Goal: Information Seeking & Learning: Learn about a topic

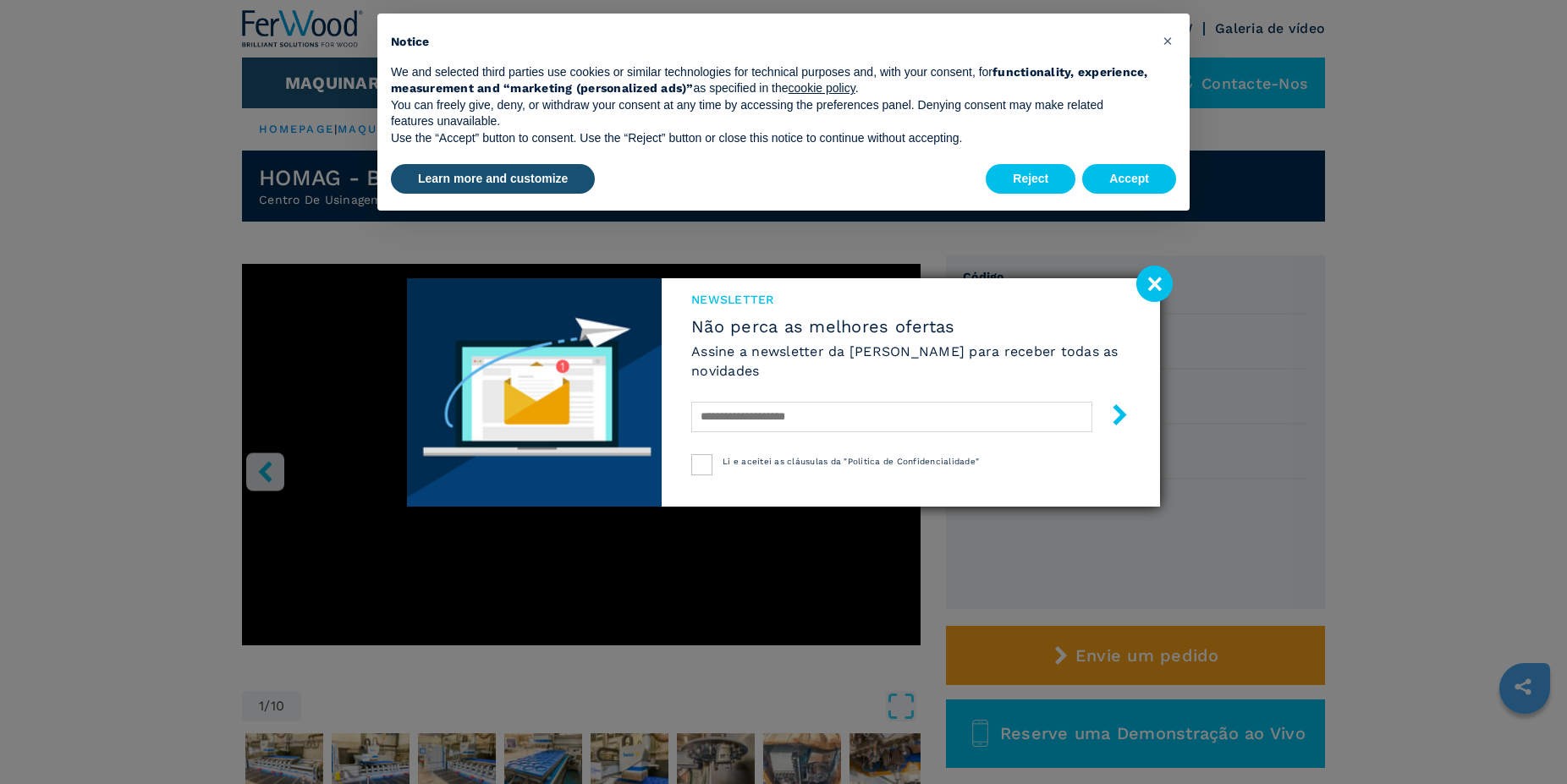
click at [1157, 276] on image at bounding box center [1155, 284] width 37 height 37
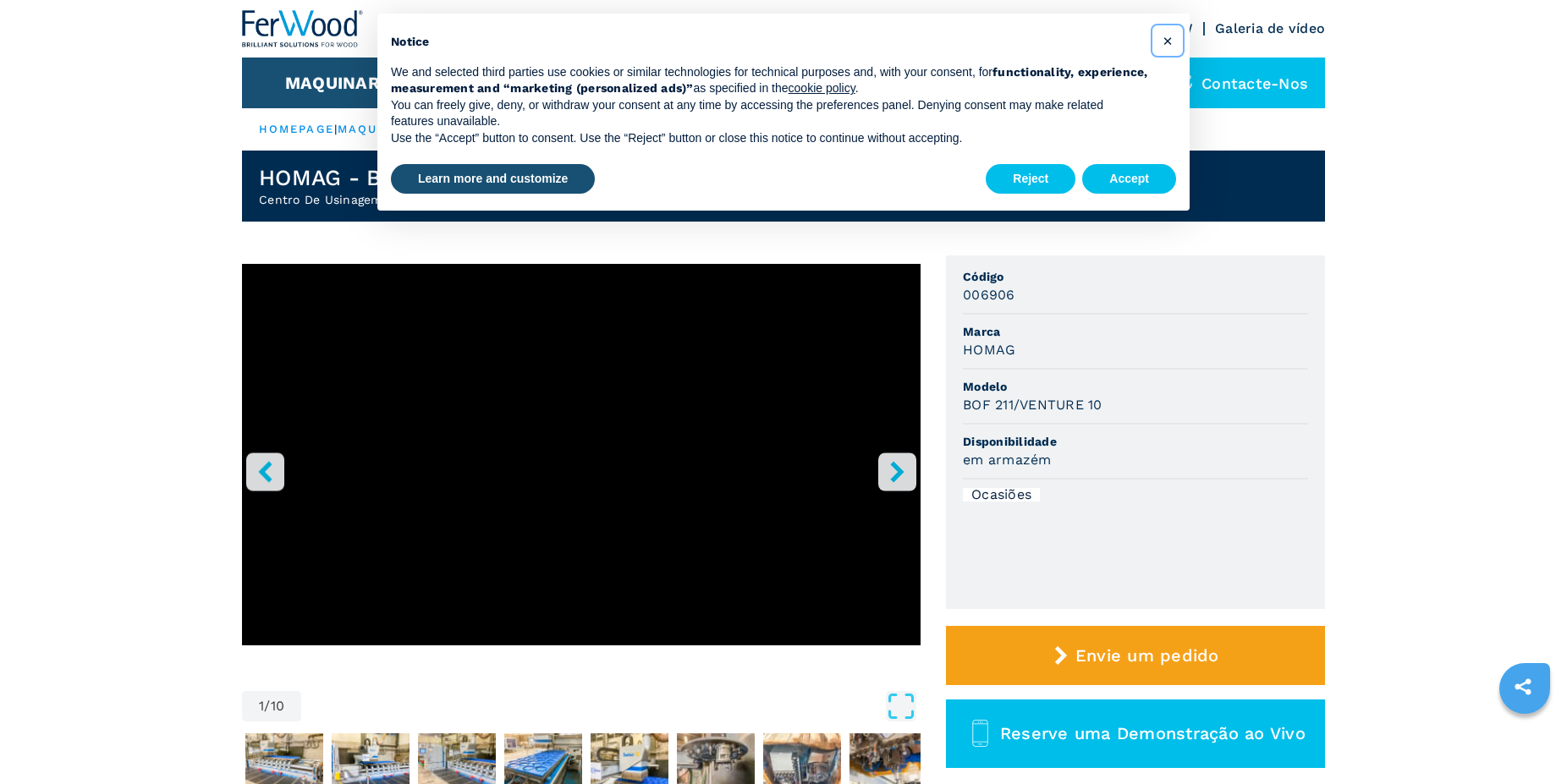
click at [1169, 38] on span "×" at bounding box center [1168, 40] width 10 height 20
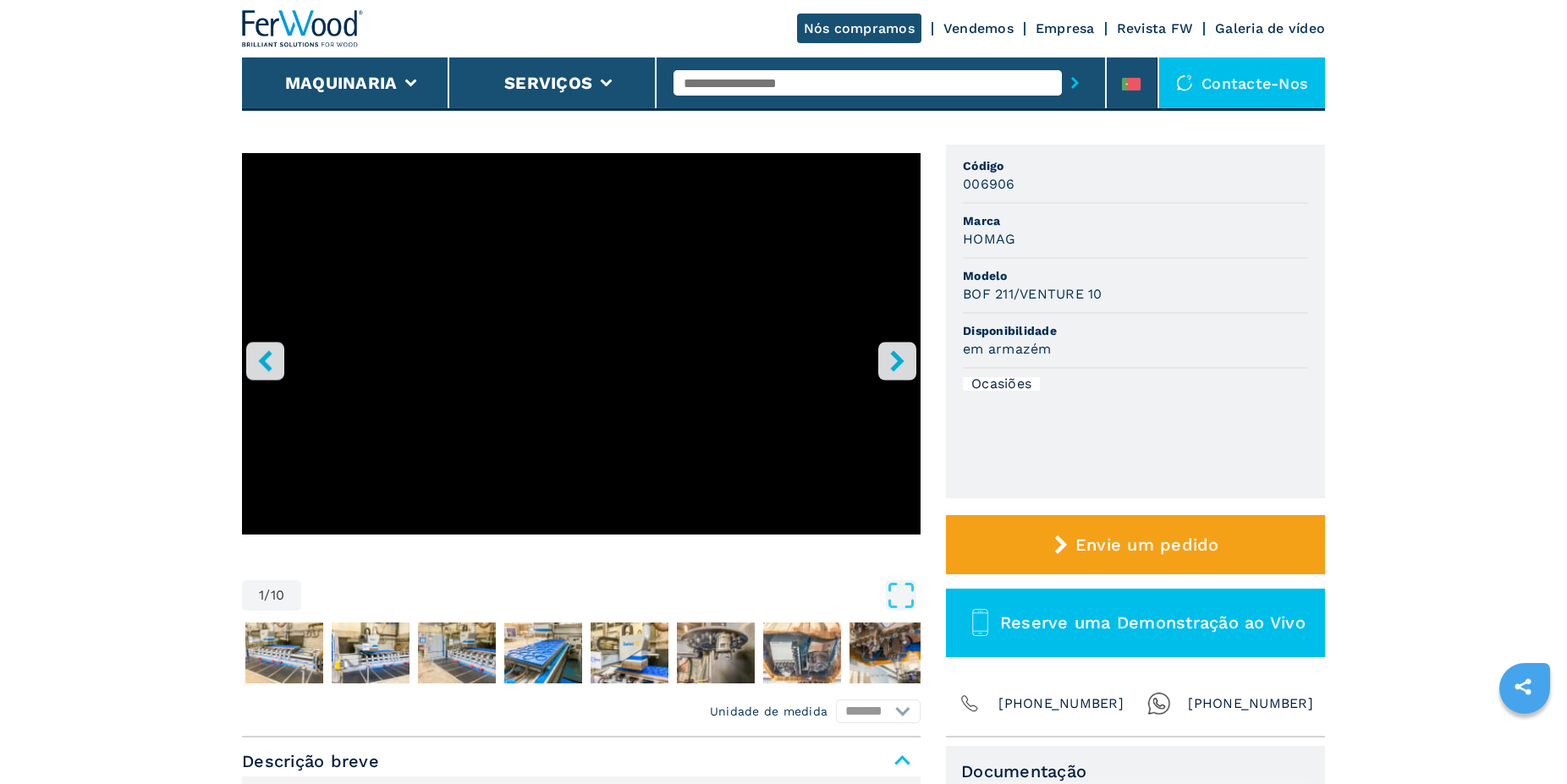
scroll to position [86, 0]
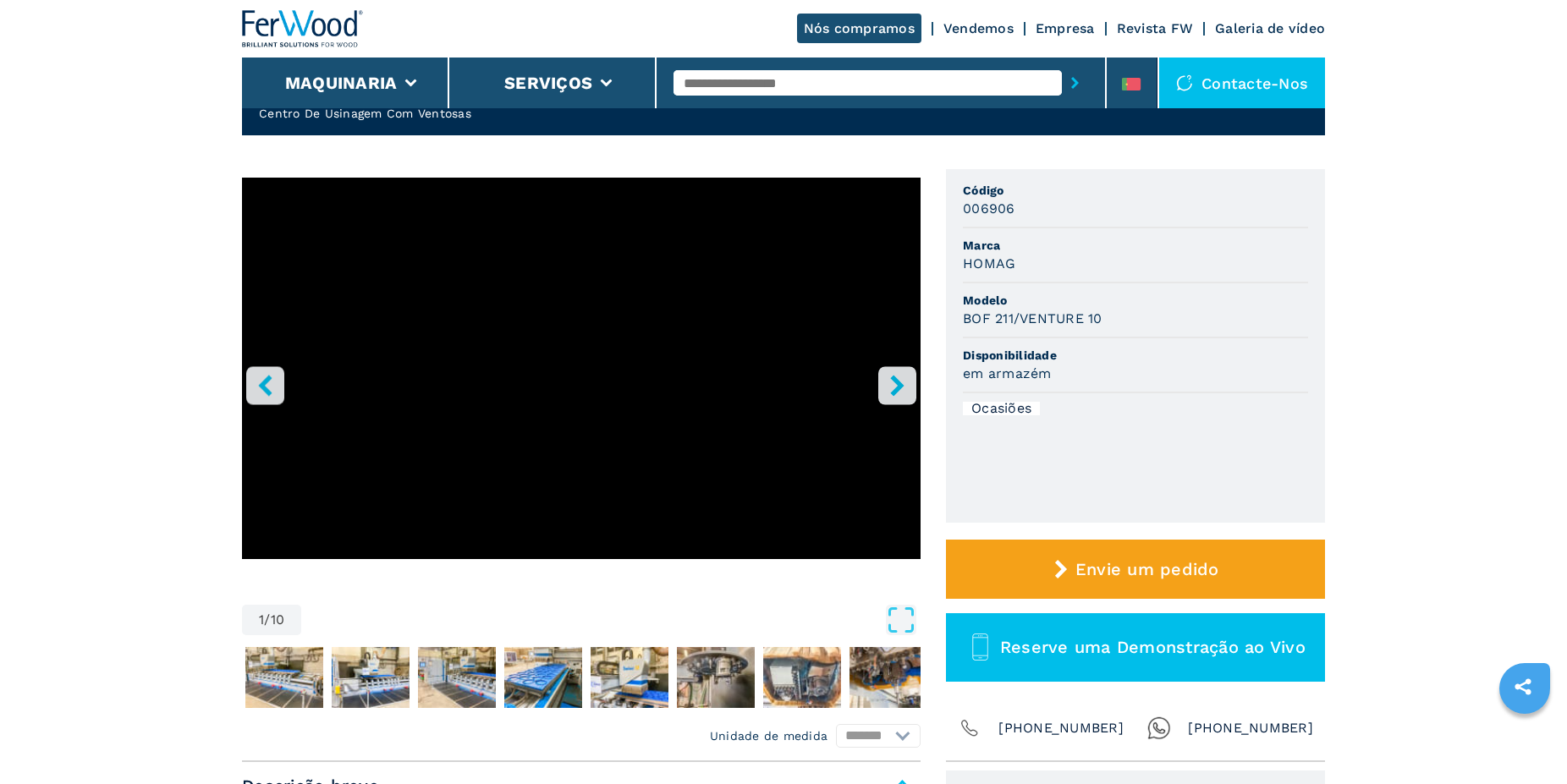
click at [909, 377] on button "right-button" at bounding box center [897, 385] width 38 height 38
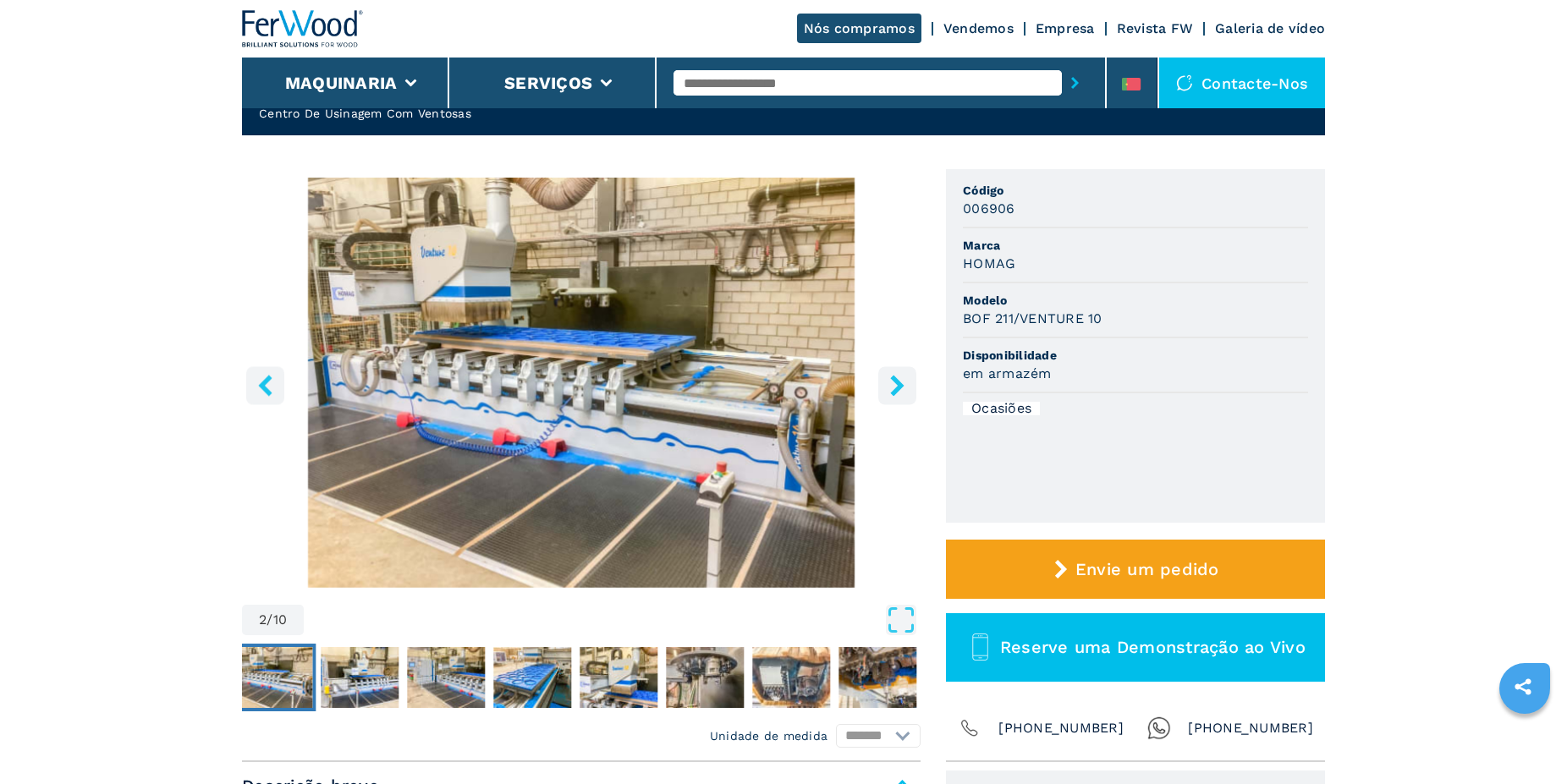
click at [906, 383] on icon "right-button" at bounding box center [898, 386] width 21 height 21
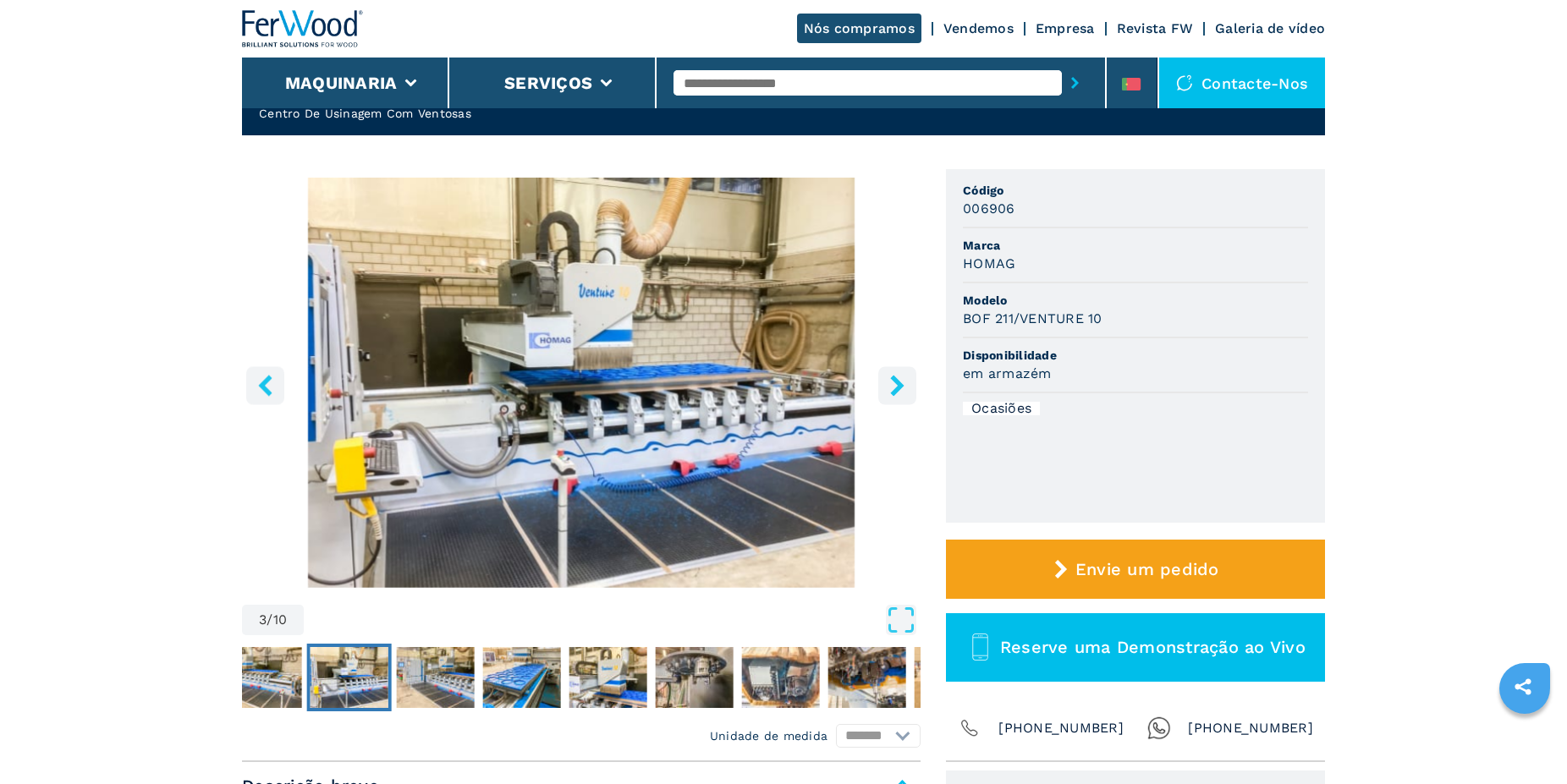
click at [906, 383] on icon "right-button" at bounding box center [898, 386] width 21 height 21
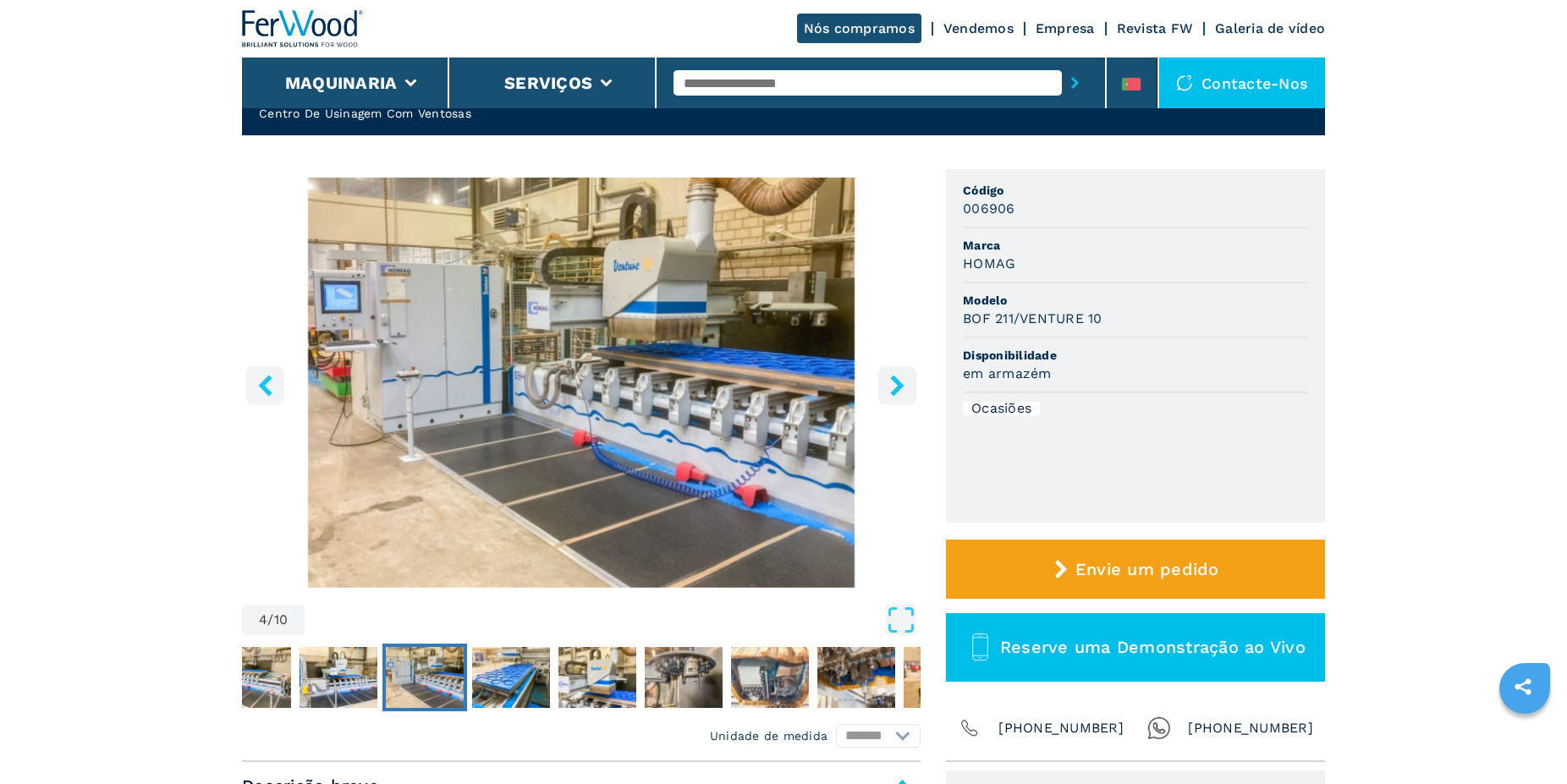
click at [906, 383] on icon "right-button" at bounding box center [898, 386] width 21 height 21
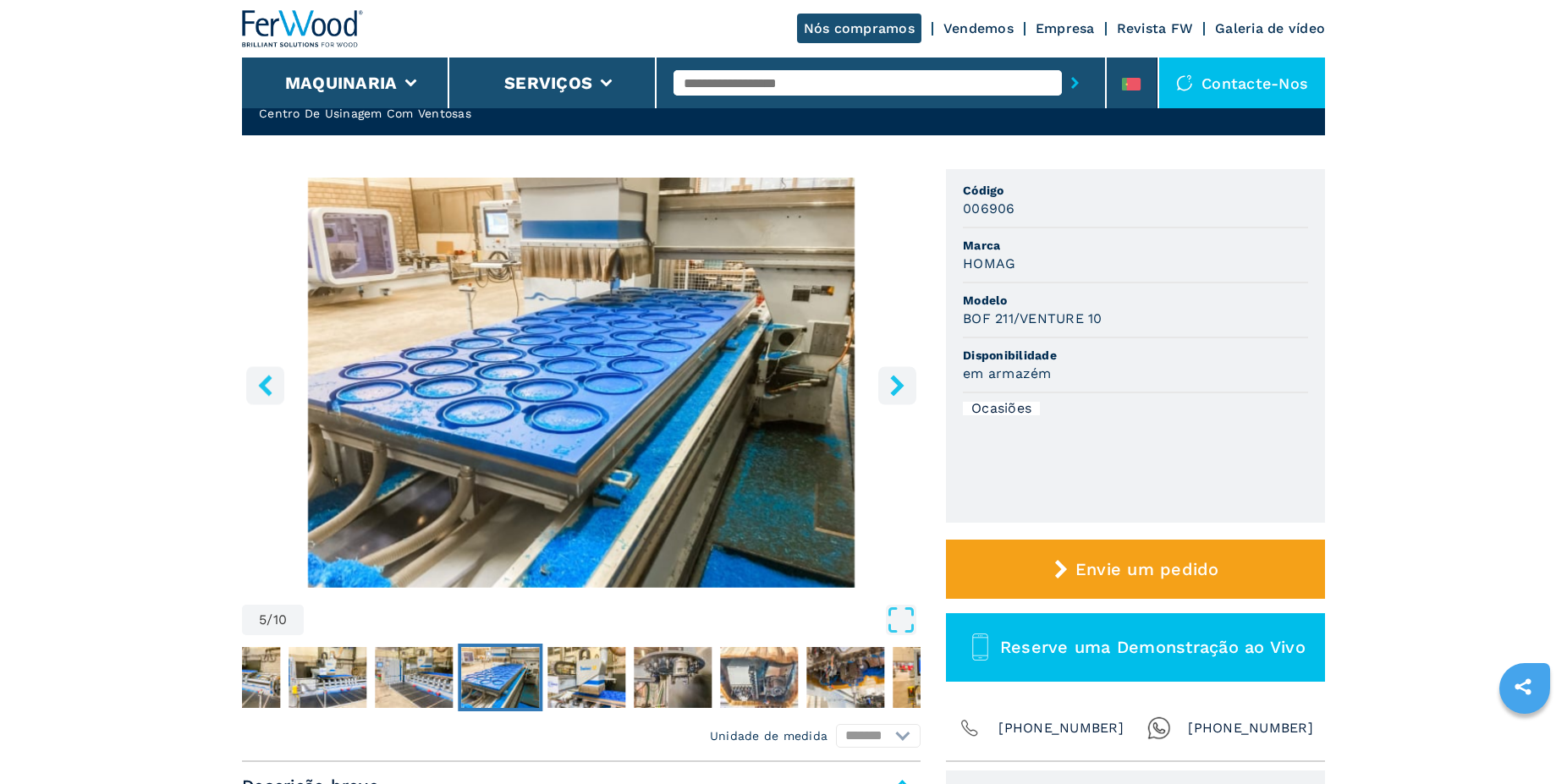
click at [906, 383] on icon "right-button" at bounding box center [898, 386] width 21 height 21
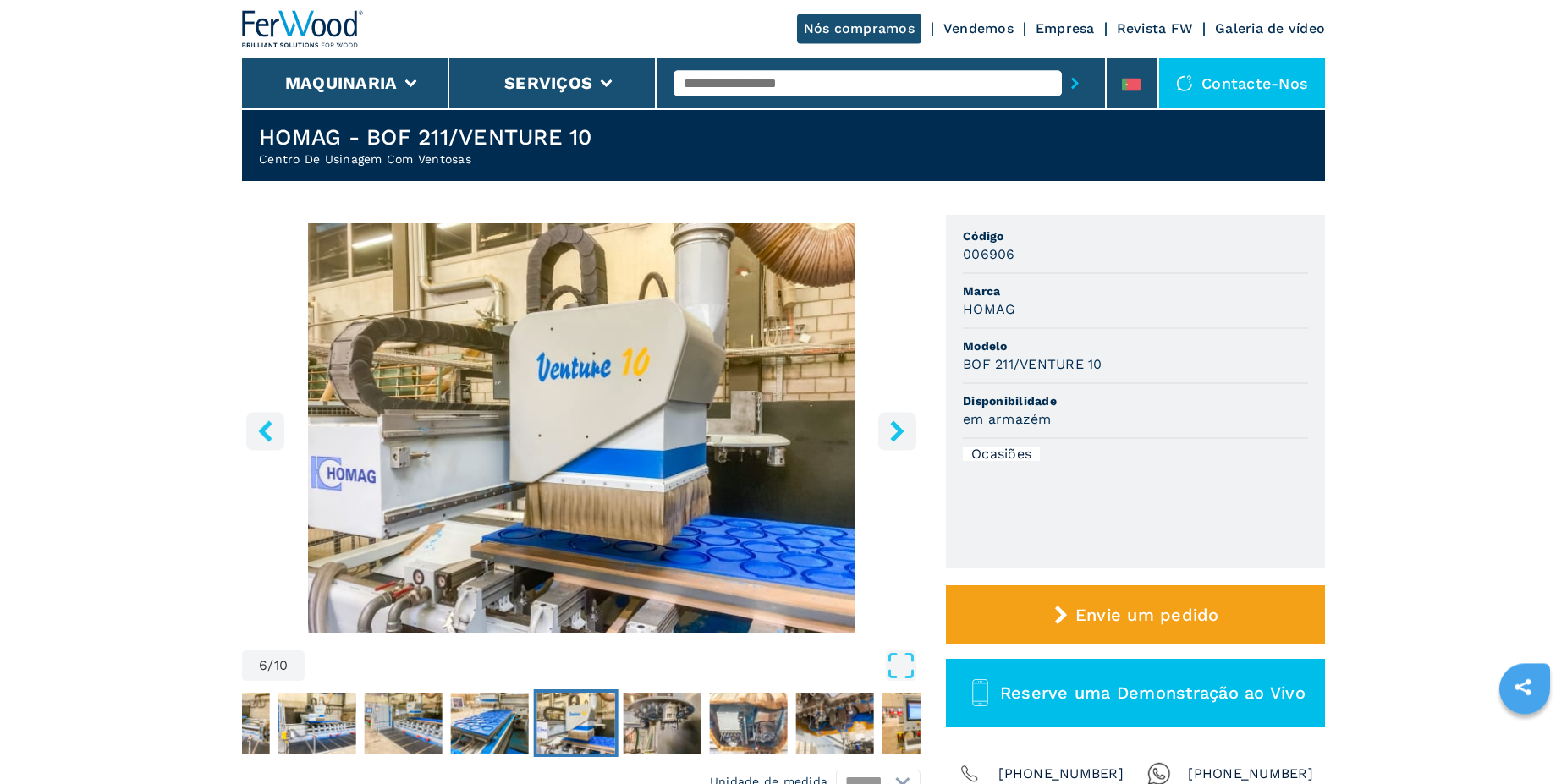
scroll to position [0, 0]
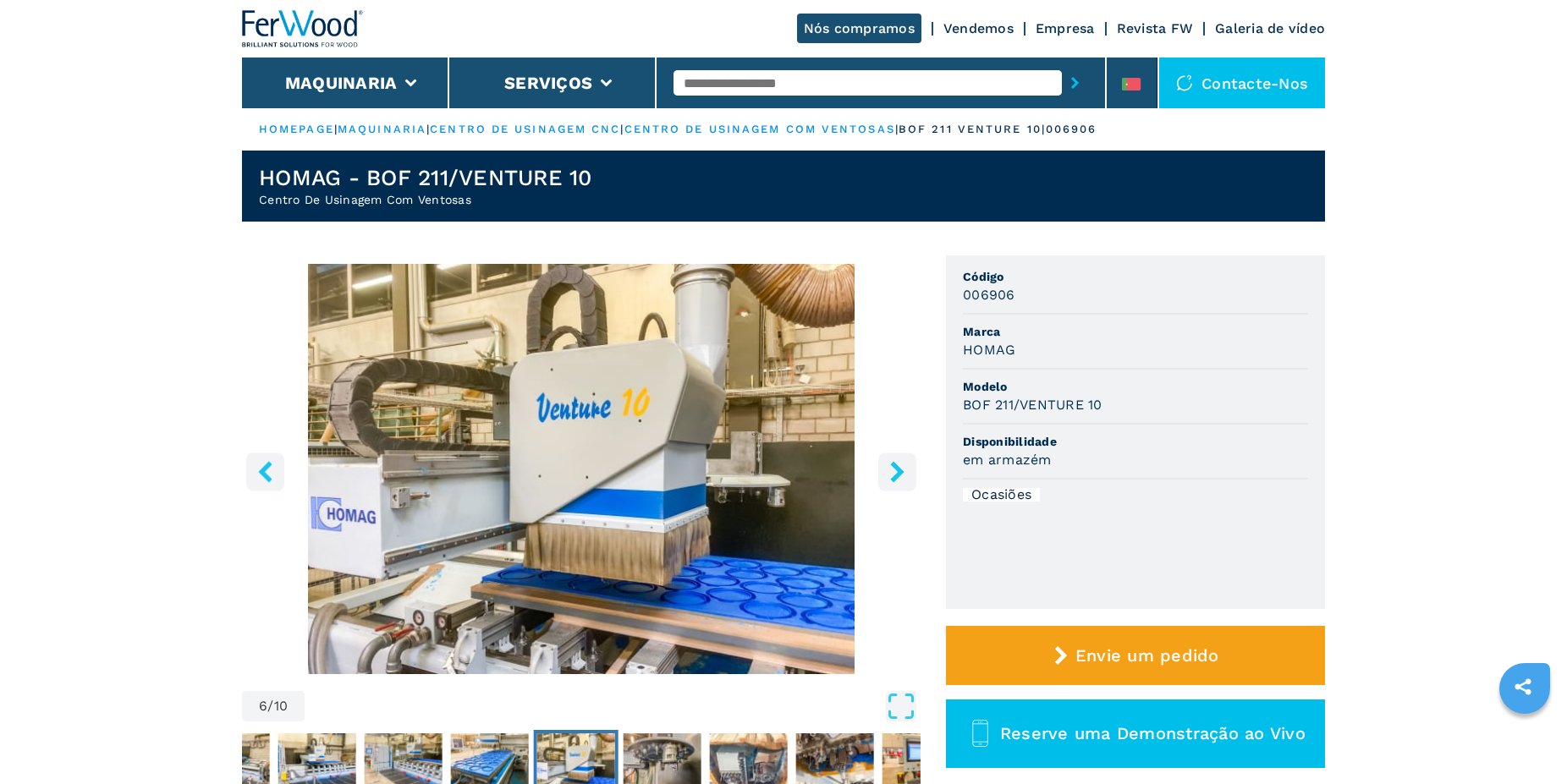
click at [259, 480] on icon "left-button" at bounding box center [265, 472] width 21 height 21
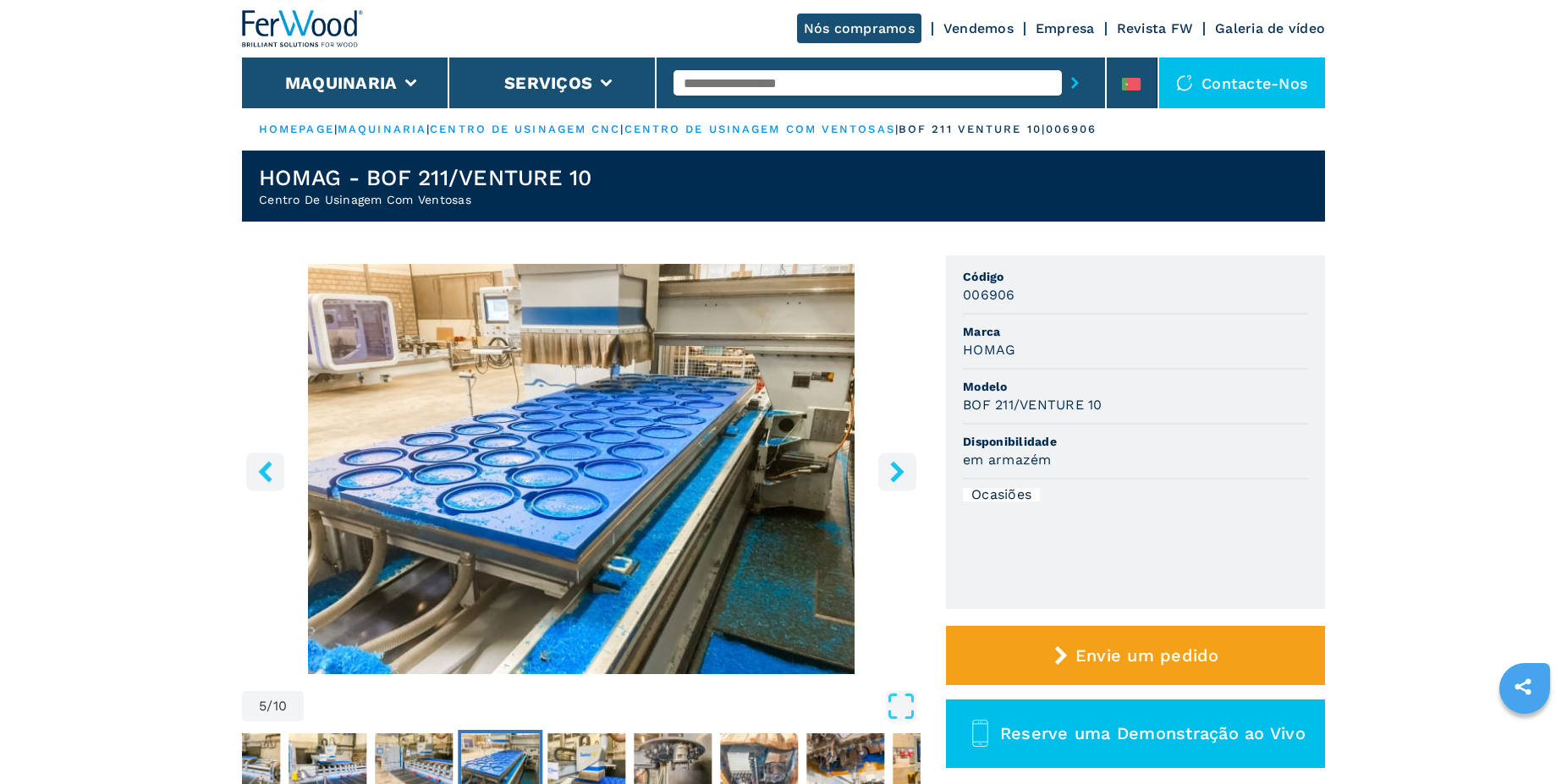
click at [260, 480] on icon "left-button" at bounding box center [265, 472] width 21 height 21
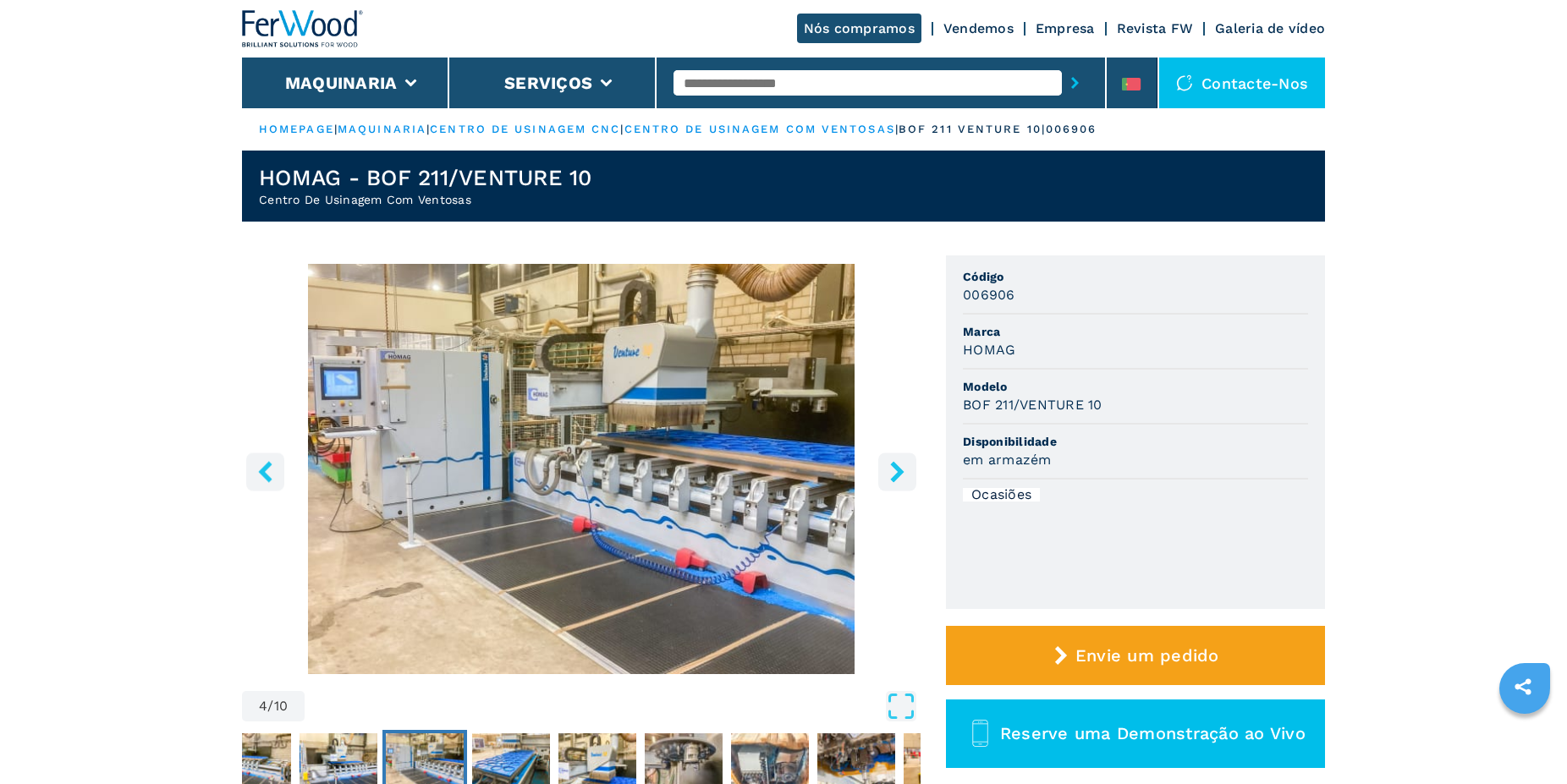
click at [261, 481] on icon "left-button" at bounding box center [265, 472] width 21 height 21
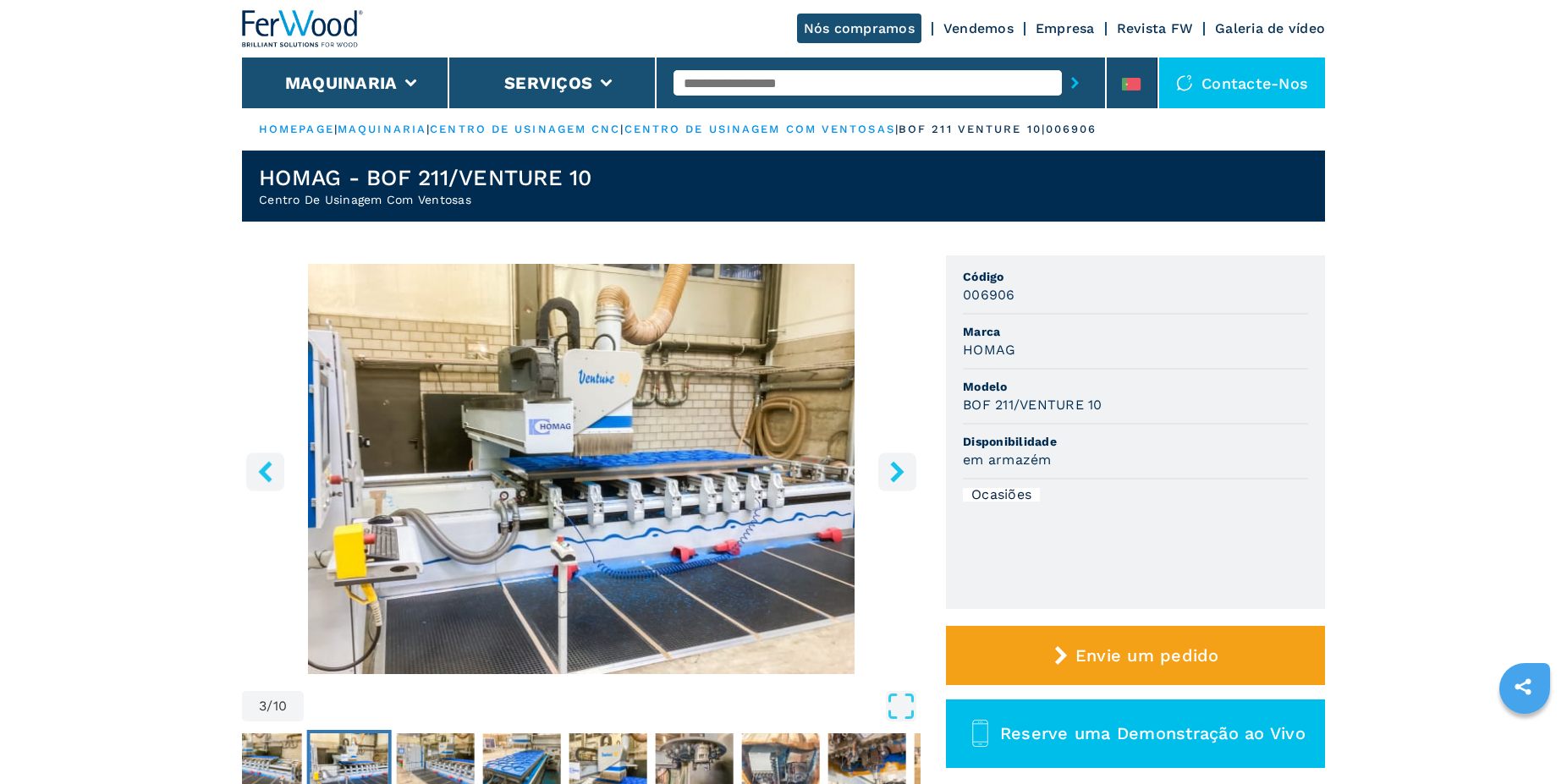
click at [261, 481] on icon "left-button" at bounding box center [265, 472] width 21 height 21
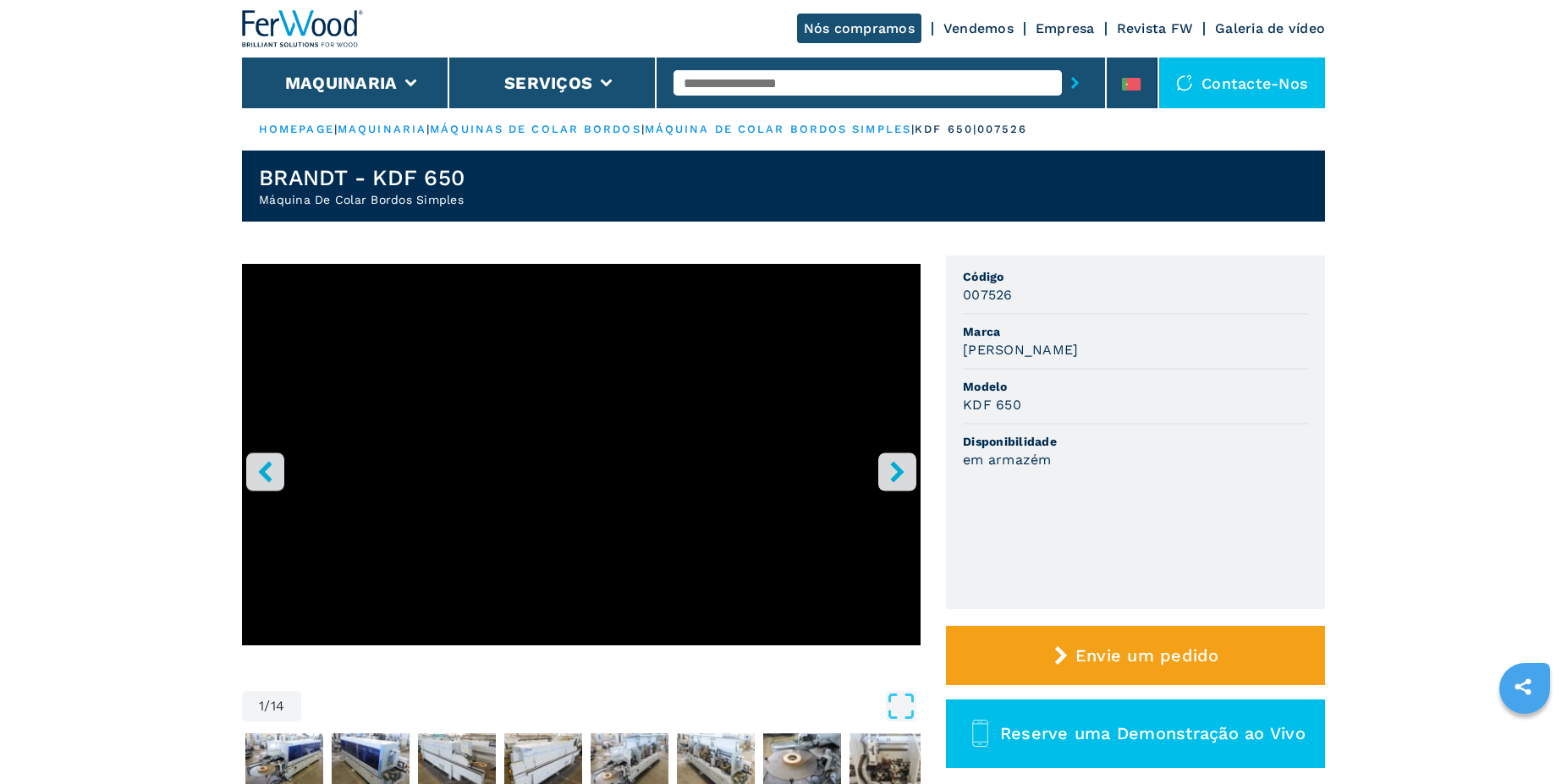
click at [903, 475] on icon "right-button" at bounding box center [898, 472] width 21 height 21
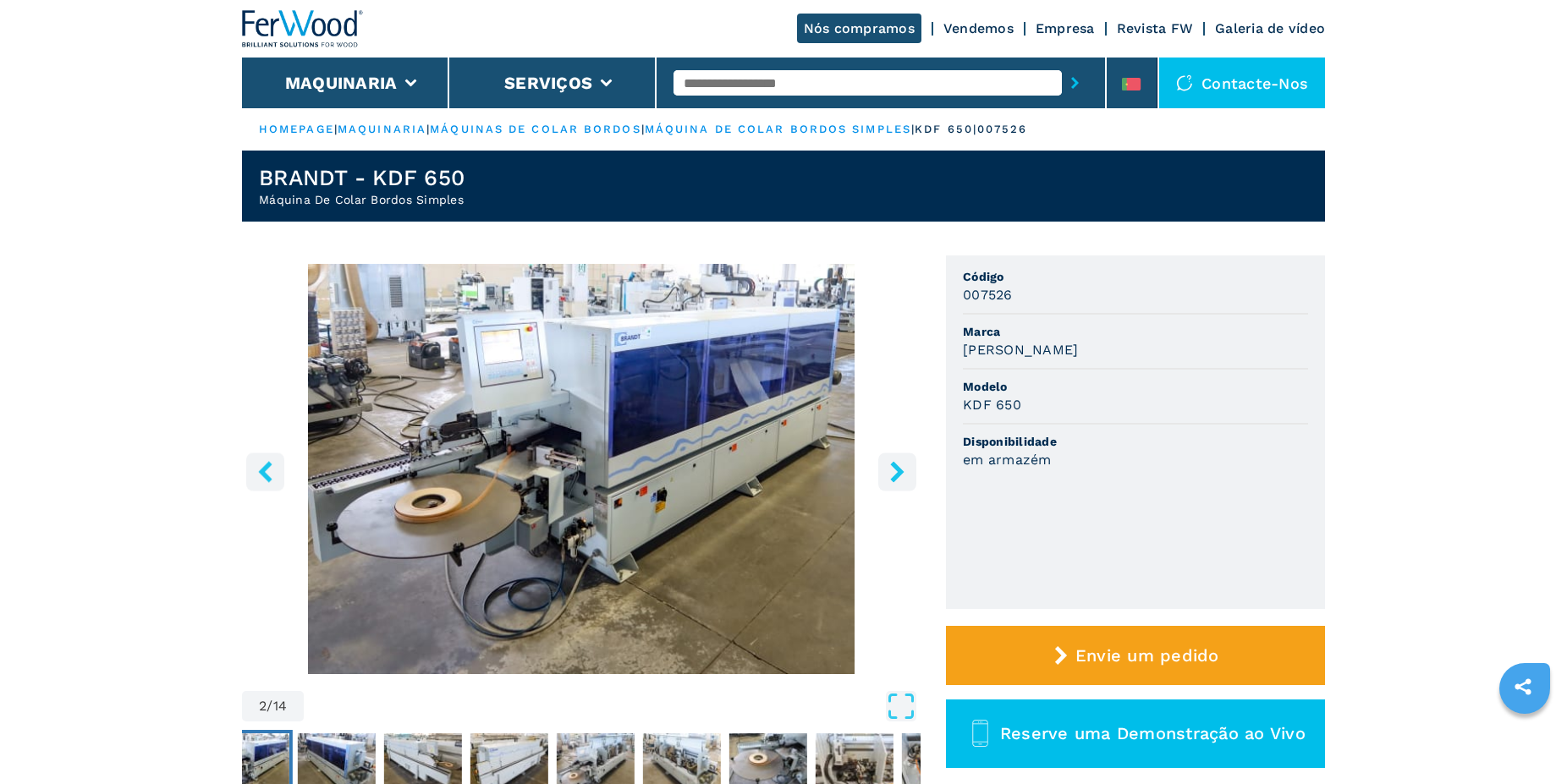
click at [903, 475] on icon "right-button" at bounding box center [898, 472] width 21 height 21
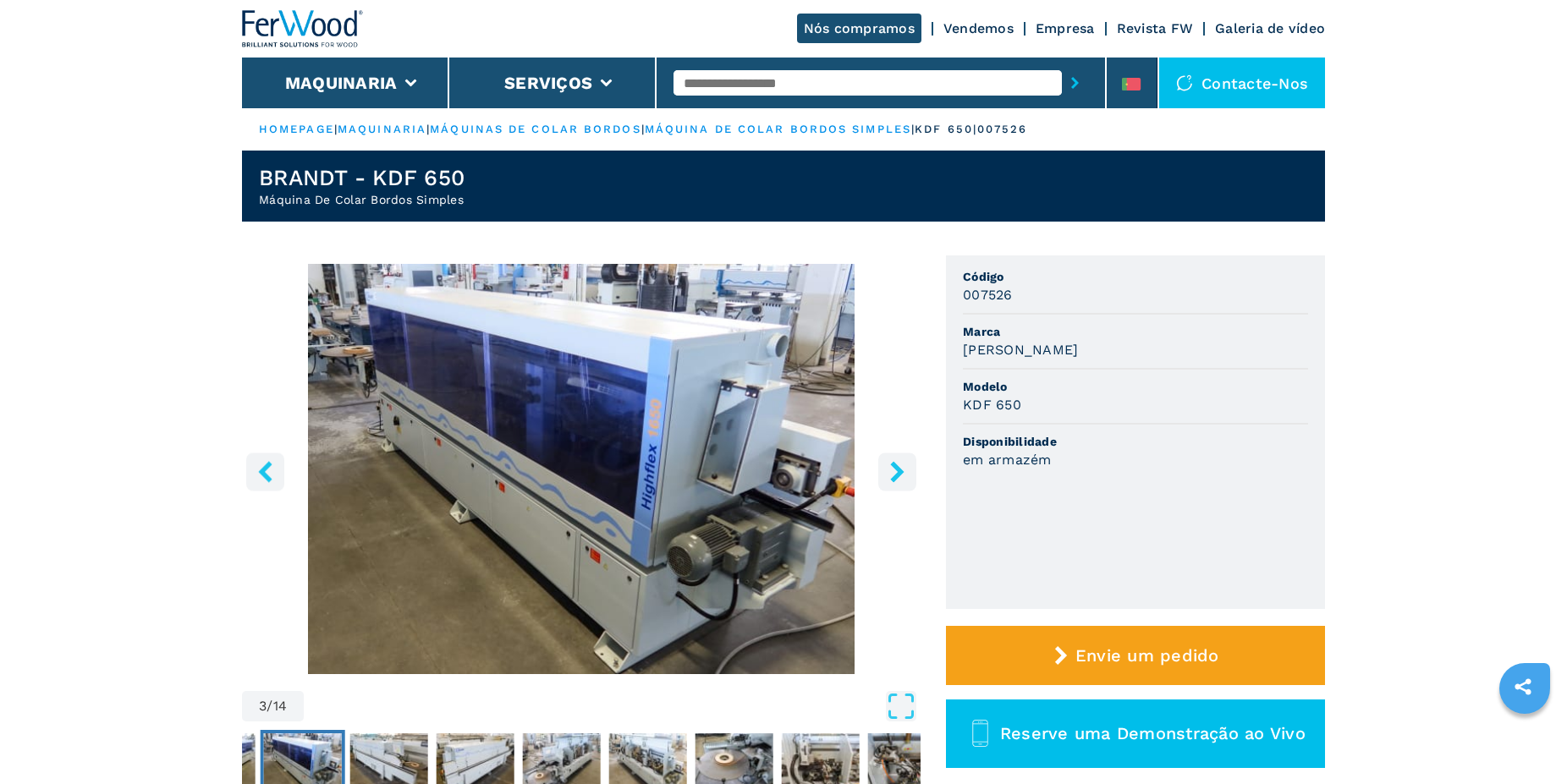
click at [903, 475] on icon "right-button" at bounding box center [898, 472] width 21 height 21
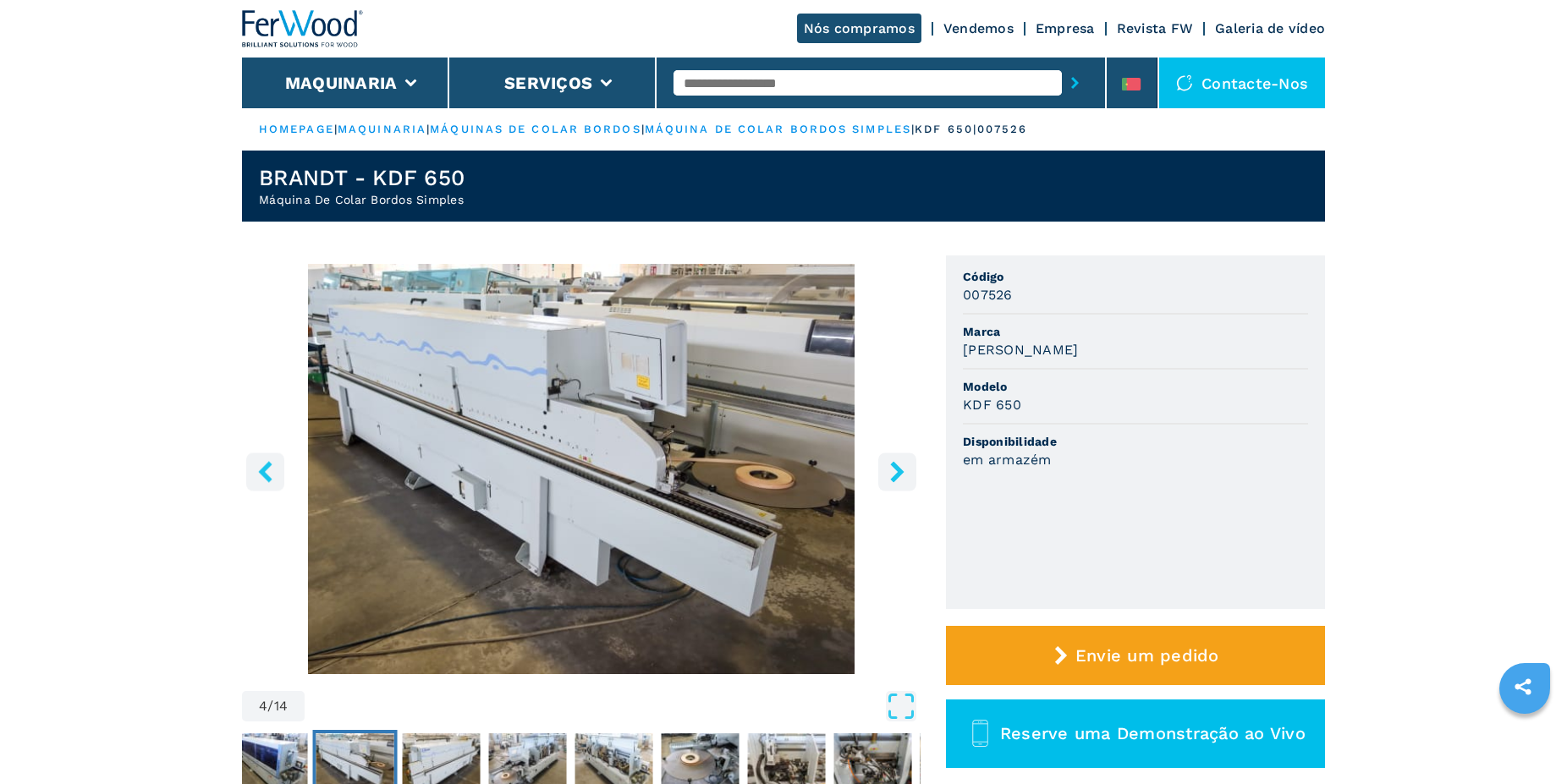
click at [903, 475] on icon "right-button" at bounding box center [898, 472] width 21 height 21
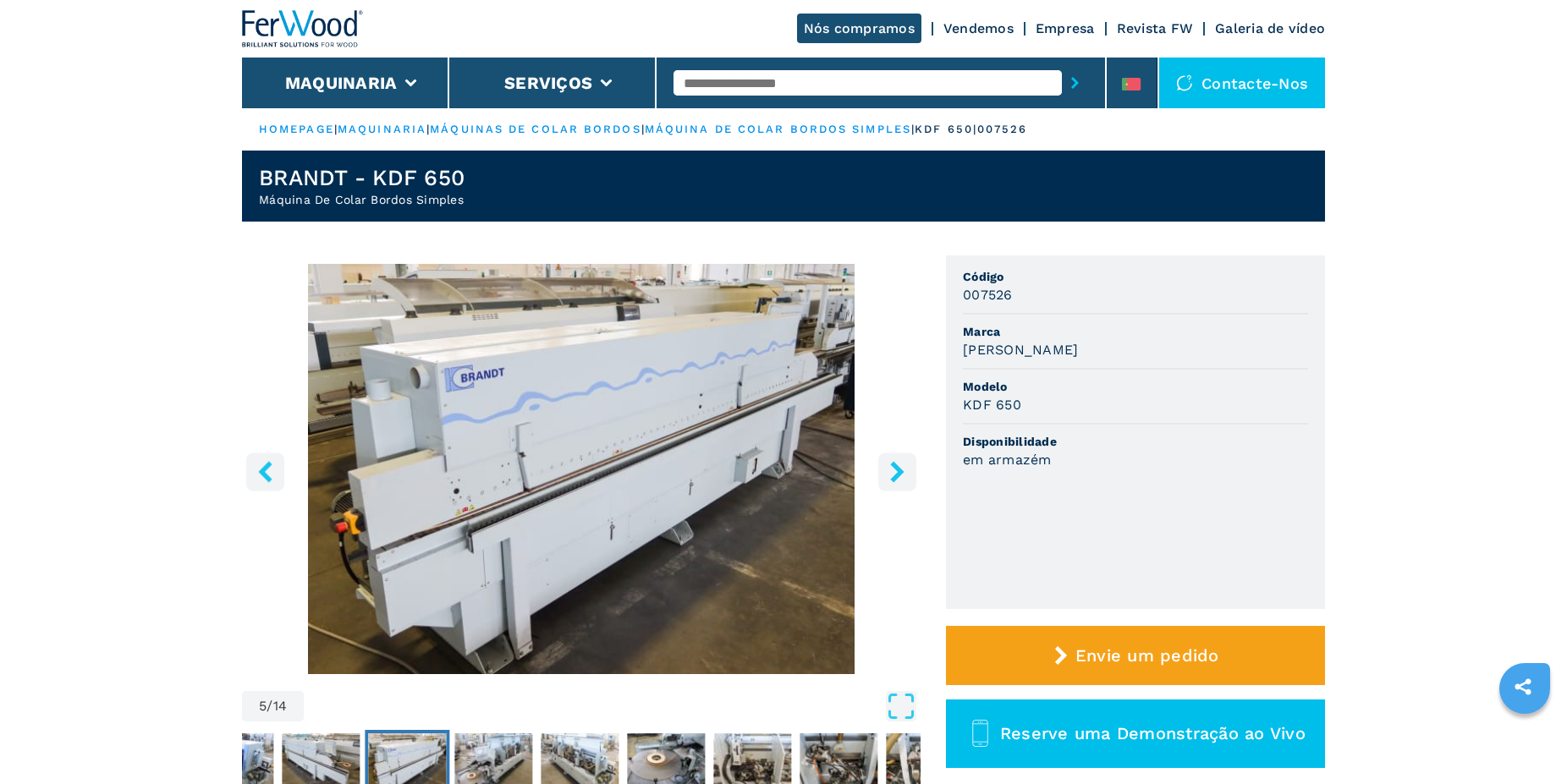
click at [903, 475] on icon "right-button" at bounding box center [898, 472] width 21 height 21
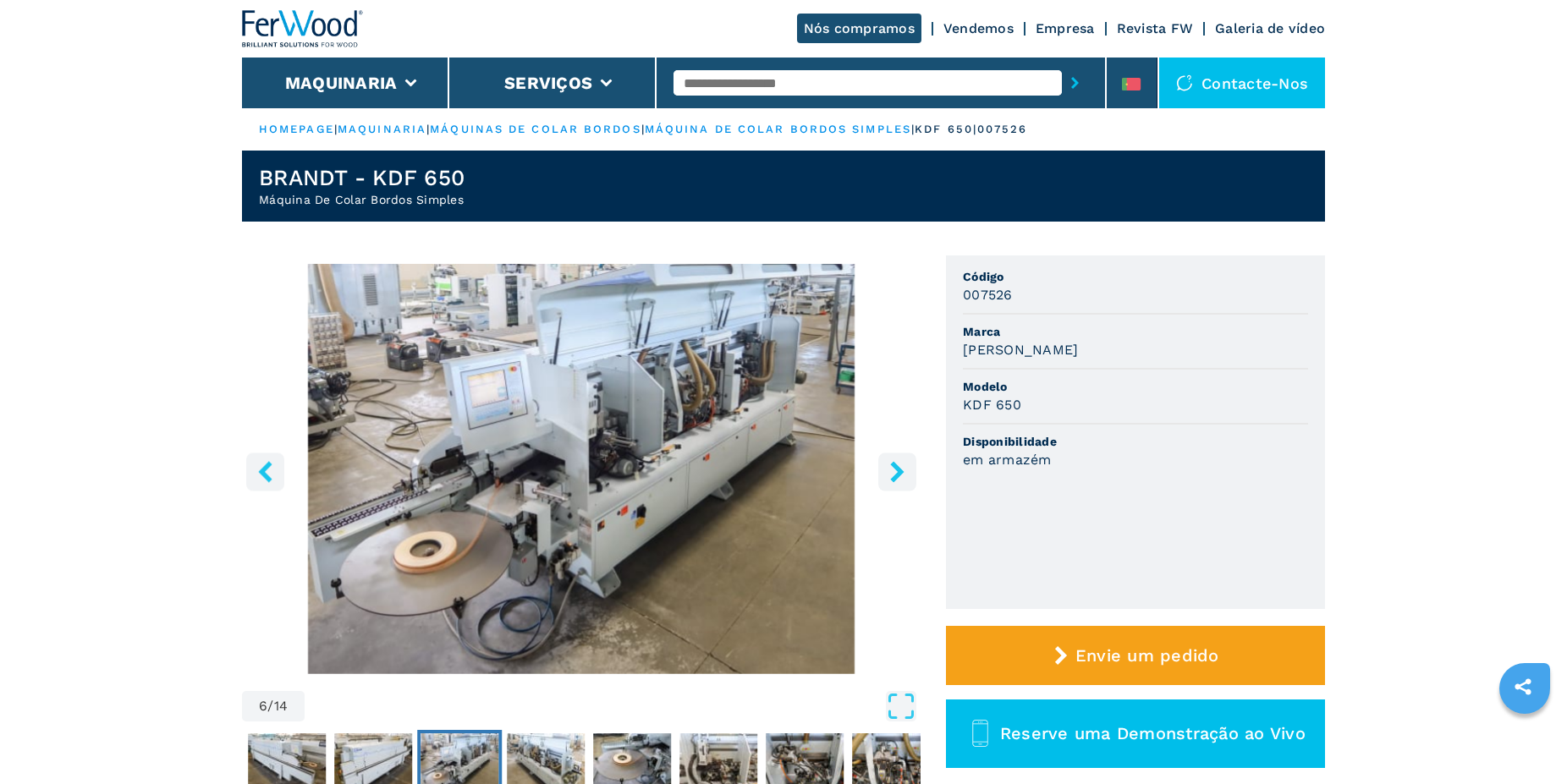
drag, startPoint x: 0, startPoint y: 0, endPoint x: 905, endPoint y: 475, distance: 1022.1
click at [905, 475] on icon "right-button" at bounding box center [898, 472] width 21 height 21
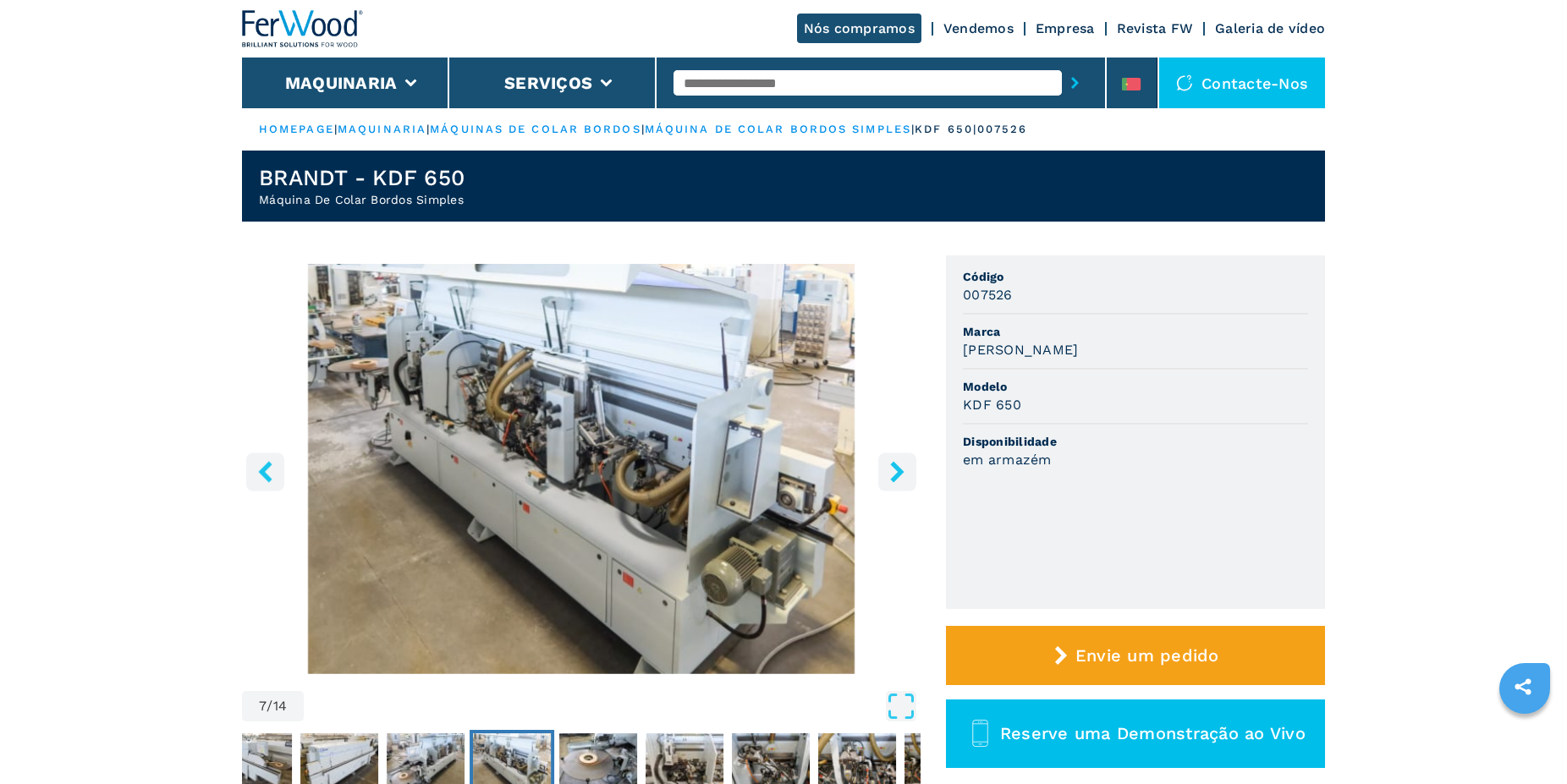
click at [915, 481] on button "right-button" at bounding box center [897, 471] width 38 height 38
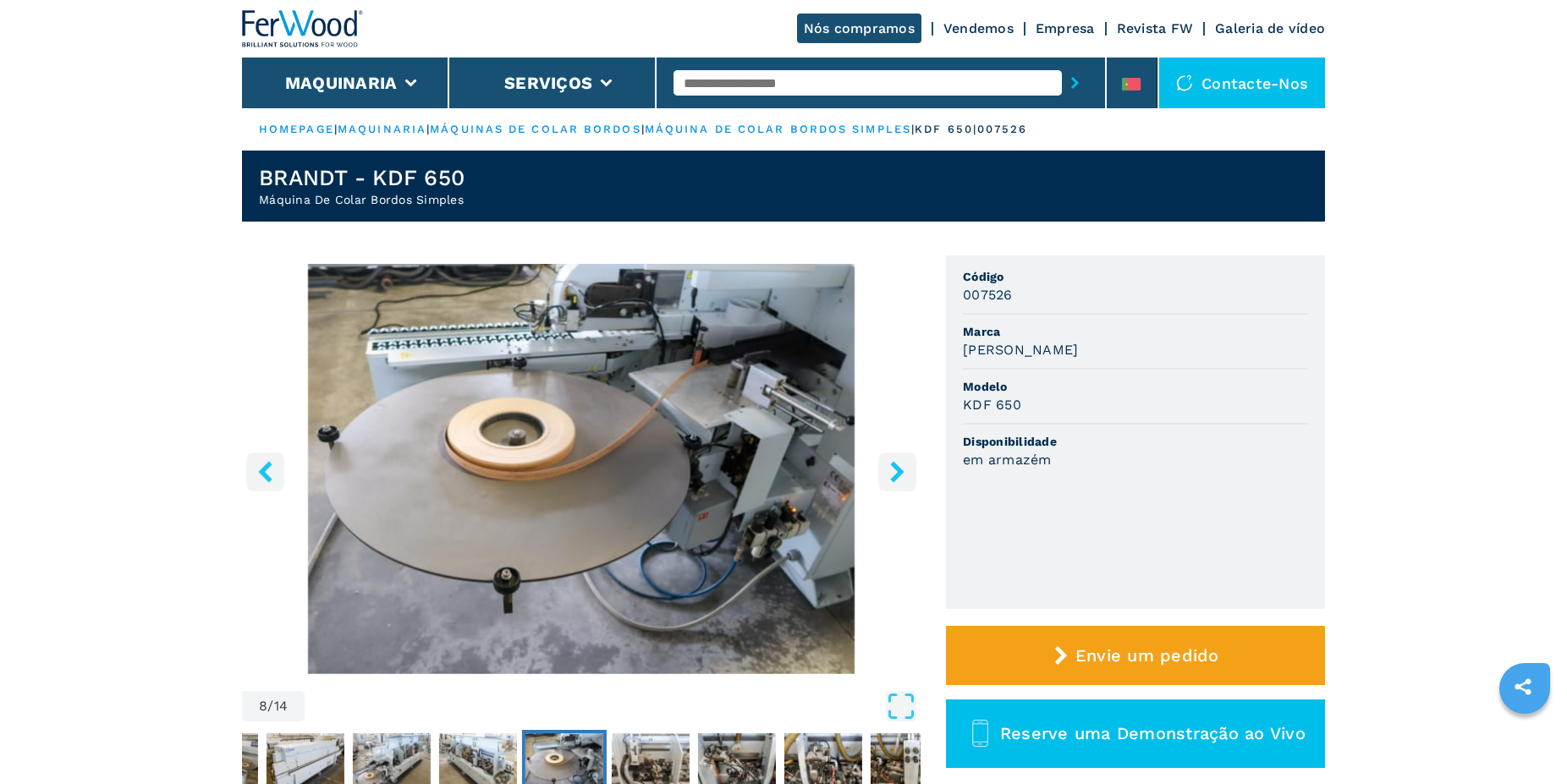
click at [898, 475] on icon "right-button" at bounding box center [897, 472] width 14 height 21
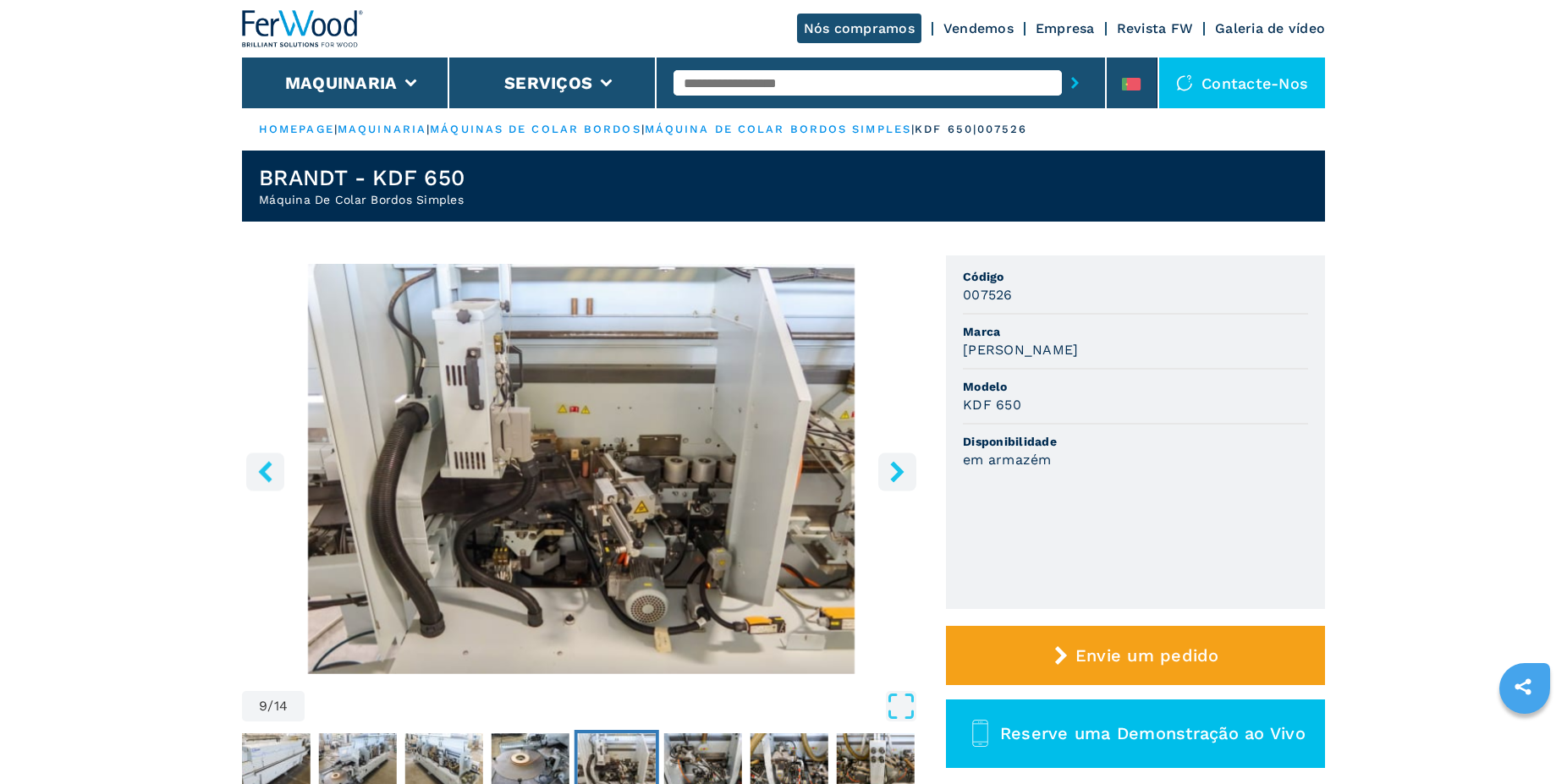
click at [898, 475] on icon "right-button" at bounding box center [897, 472] width 14 height 21
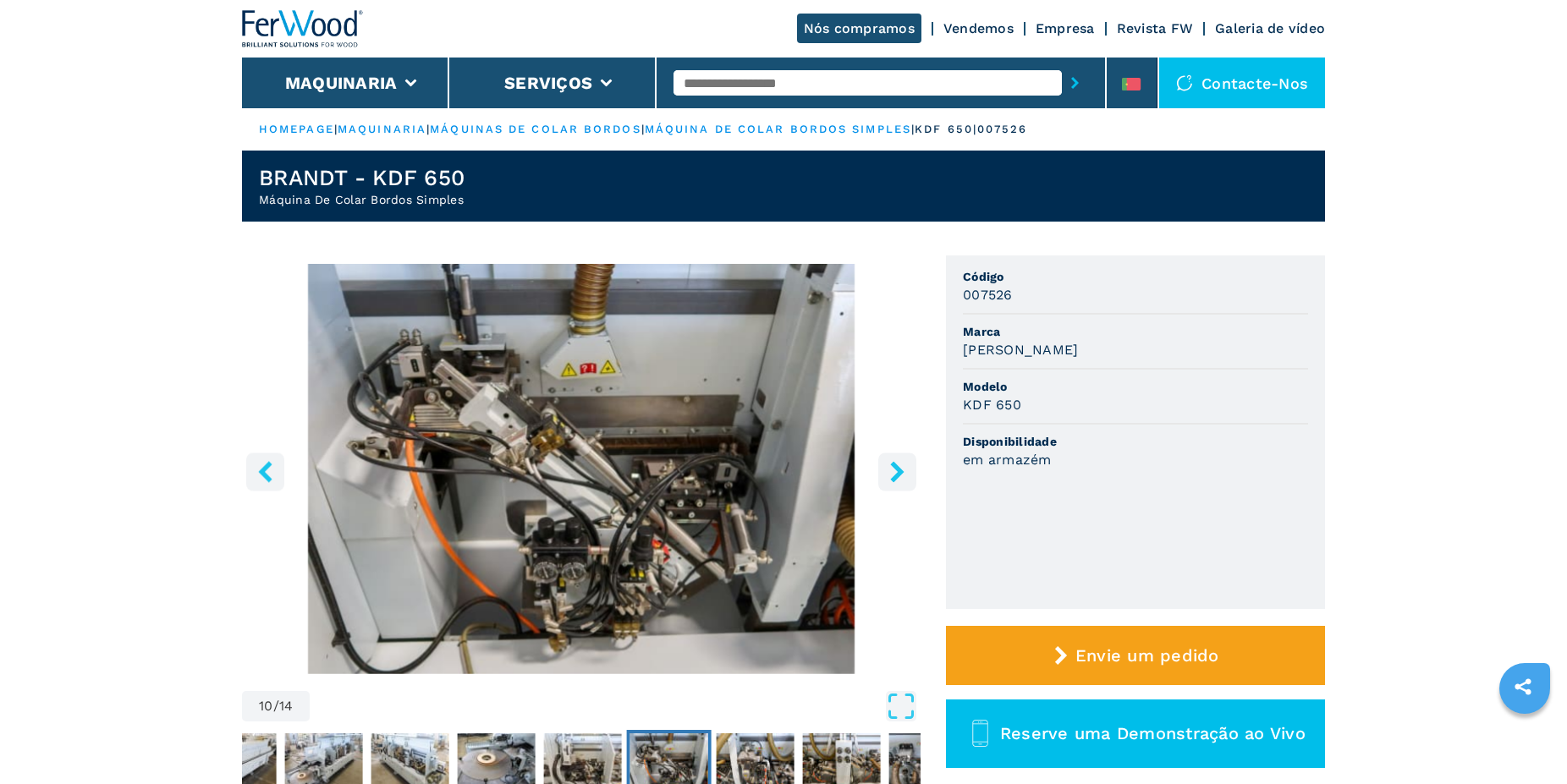
click at [898, 475] on icon "right-button" at bounding box center [897, 472] width 14 height 21
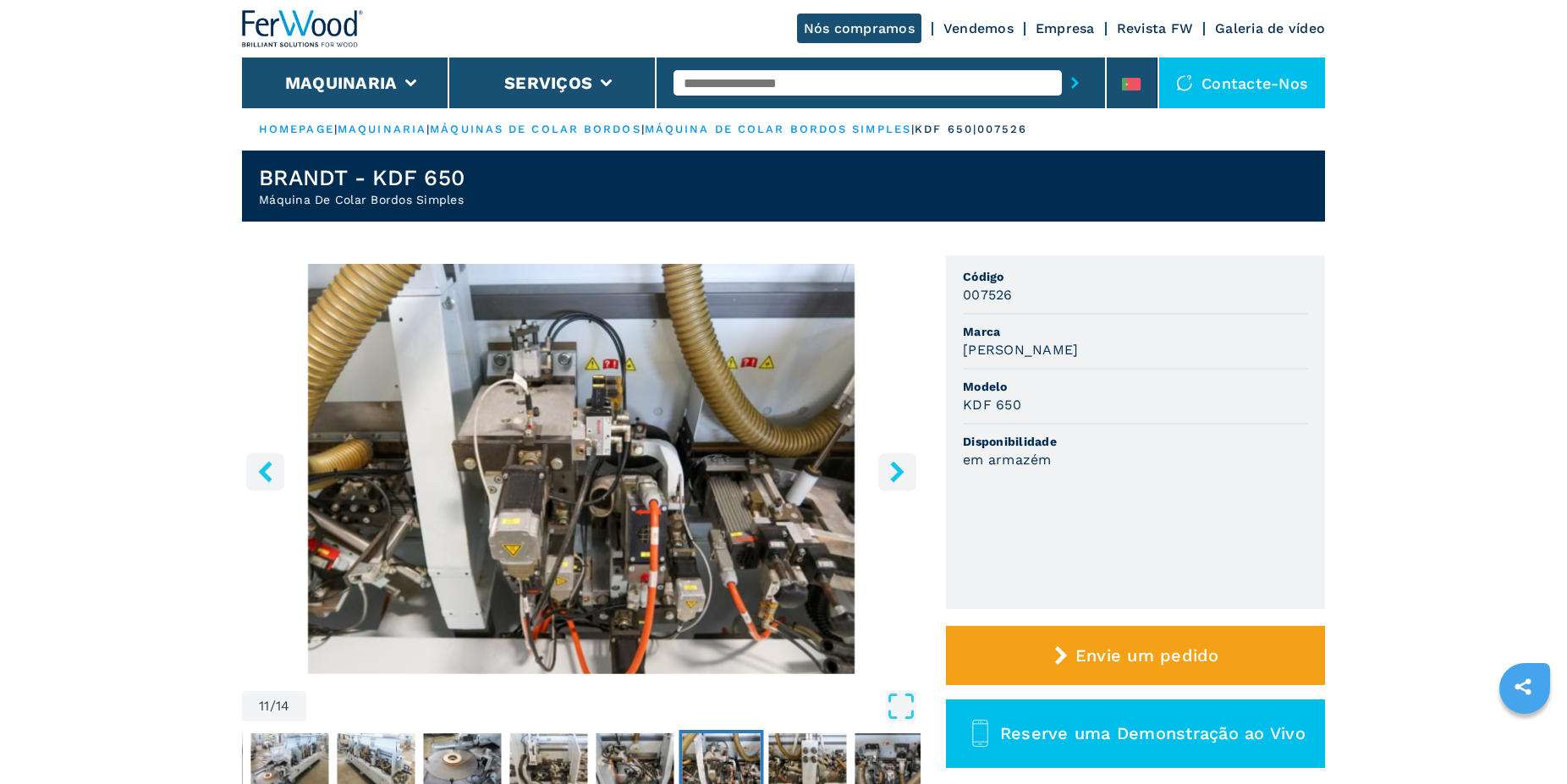
click at [898, 475] on icon "right-button" at bounding box center [897, 472] width 14 height 21
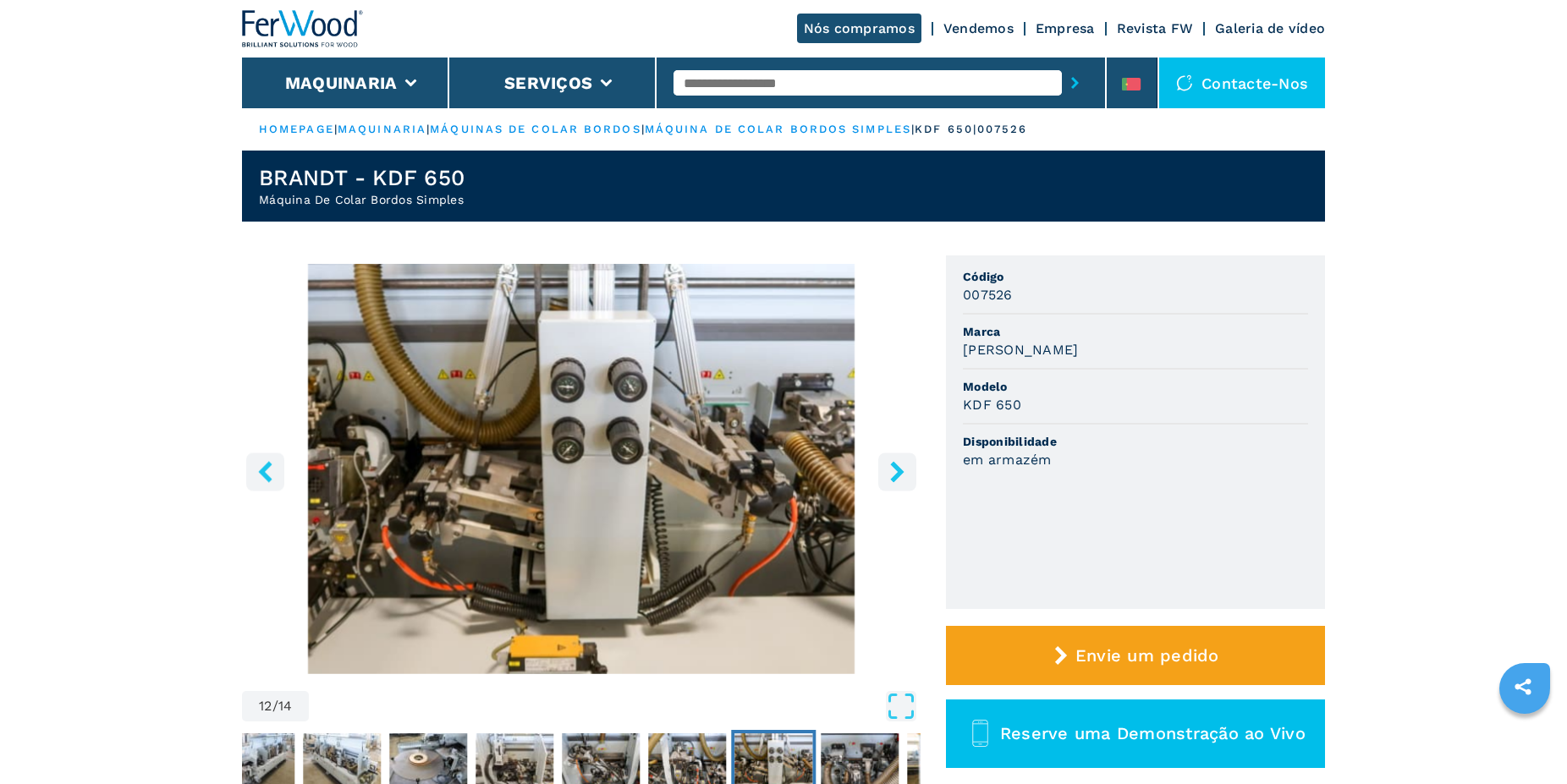
click at [898, 475] on icon "right-button" at bounding box center [897, 472] width 14 height 21
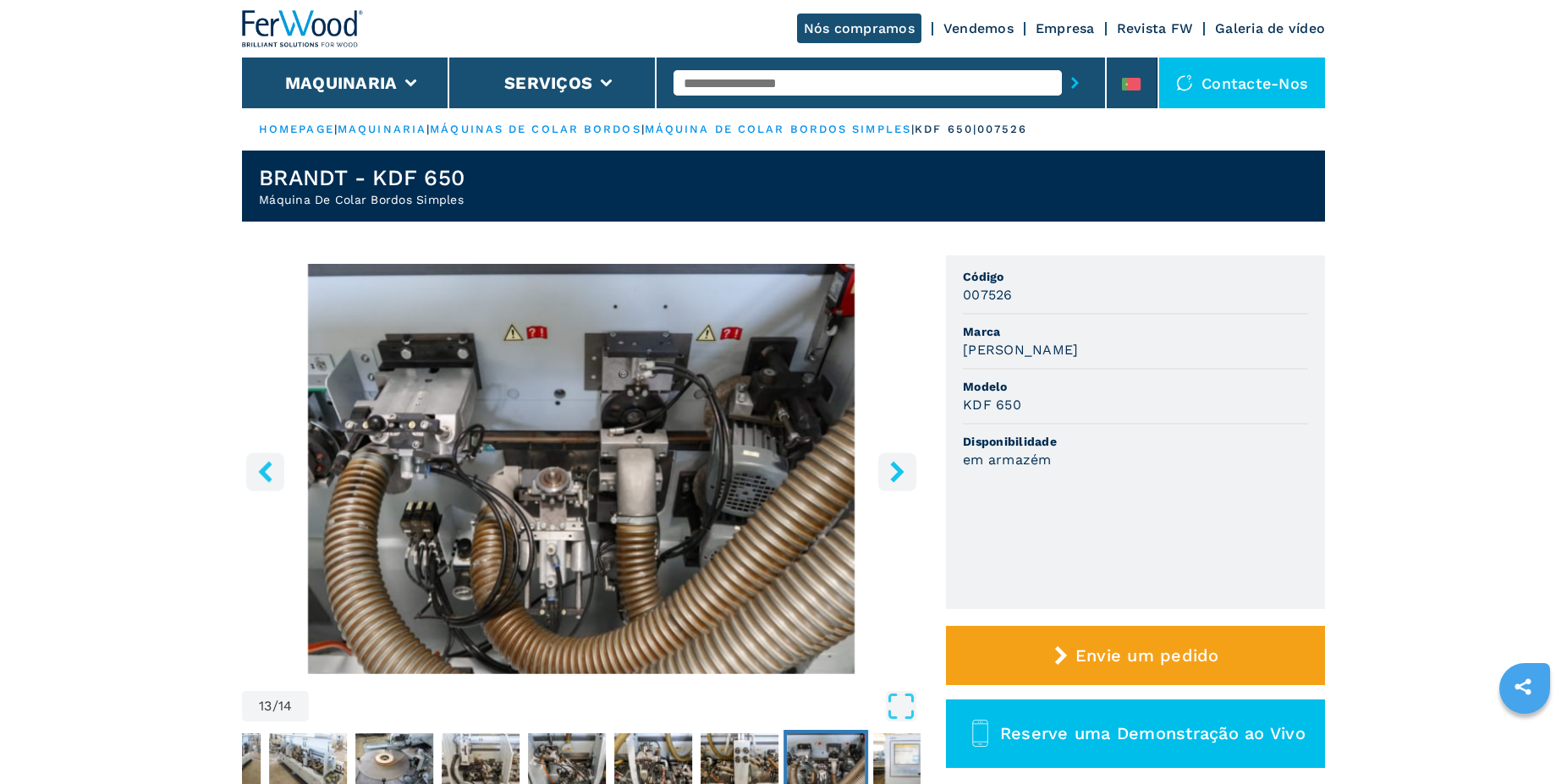
click at [898, 475] on icon "right-button" at bounding box center [897, 472] width 14 height 21
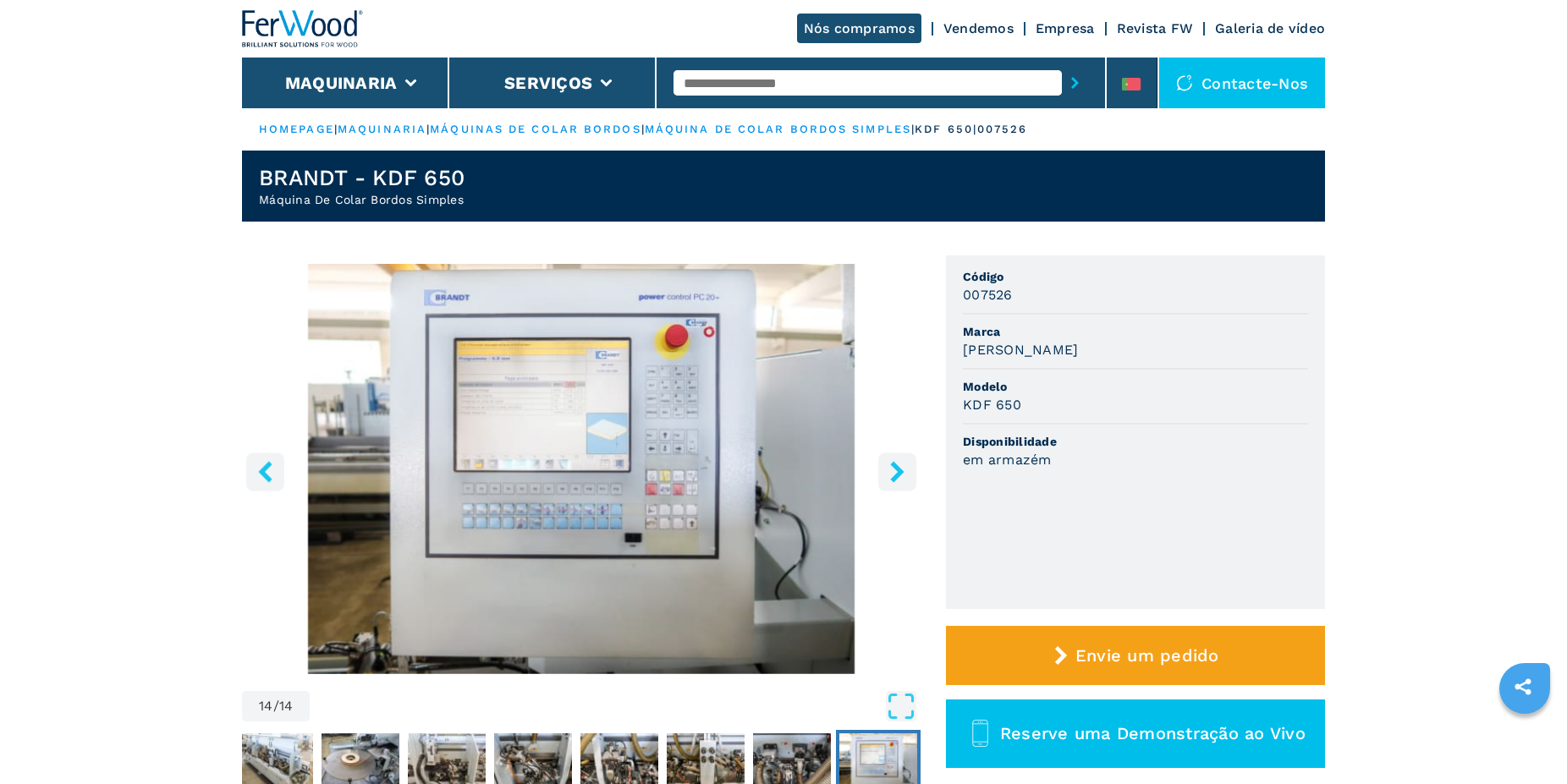
click at [898, 475] on icon "right-button" at bounding box center [897, 472] width 14 height 21
